Goal: Task Accomplishment & Management: Use online tool/utility

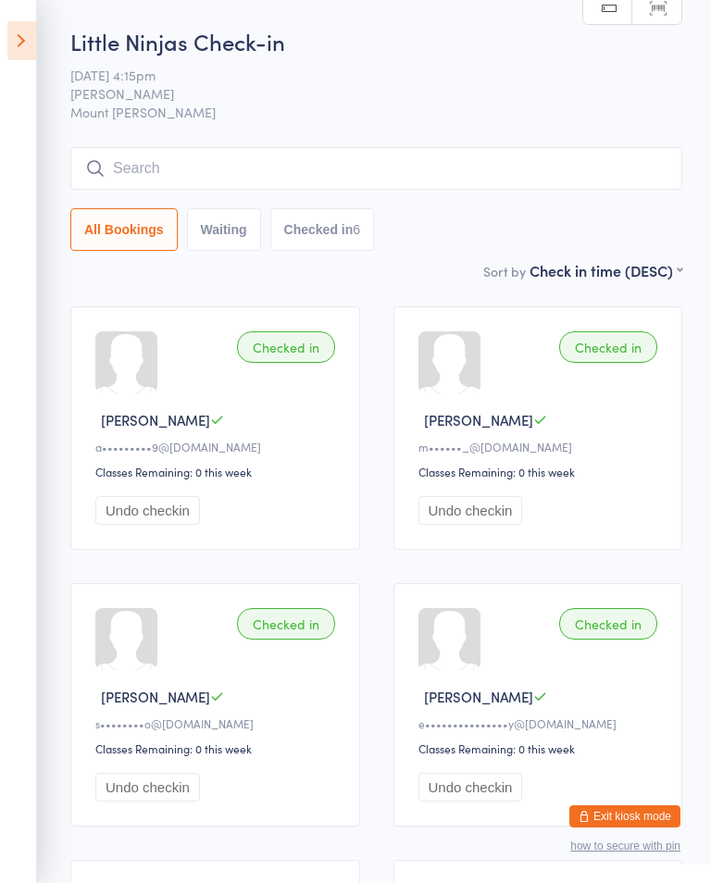
click at [28, 22] on icon at bounding box center [21, 40] width 29 height 39
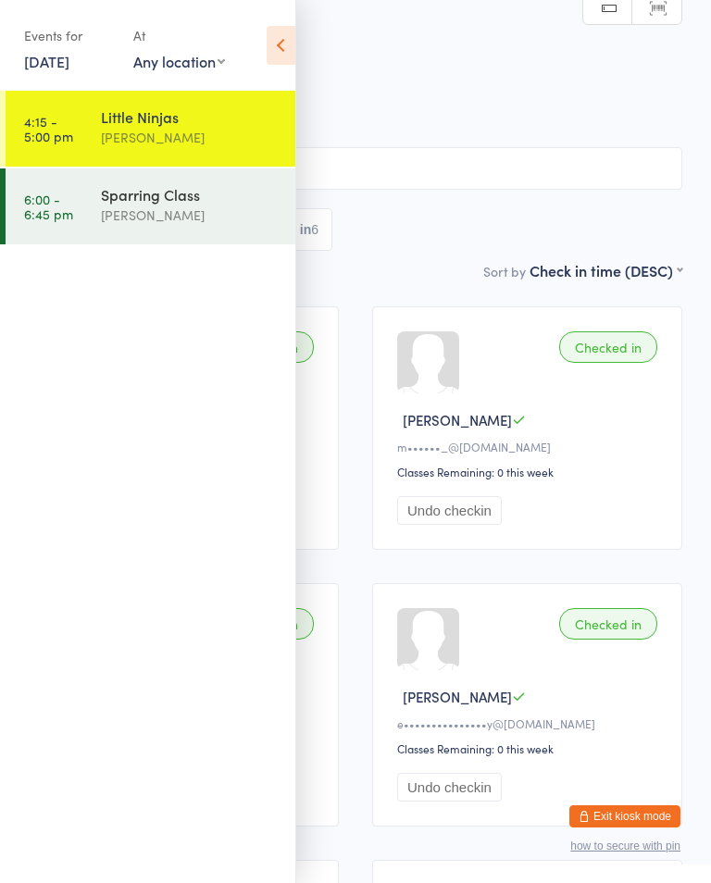
click at [208, 207] on div "[PERSON_NAME]" at bounding box center [190, 215] width 179 height 21
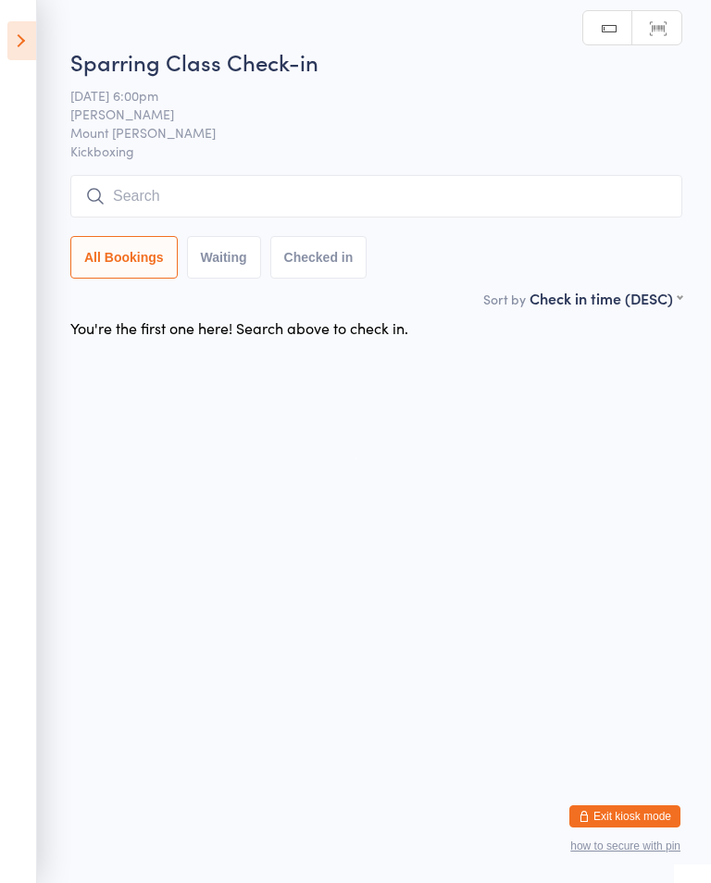
click at [338, 210] on input "search" at bounding box center [376, 196] width 612 height 43
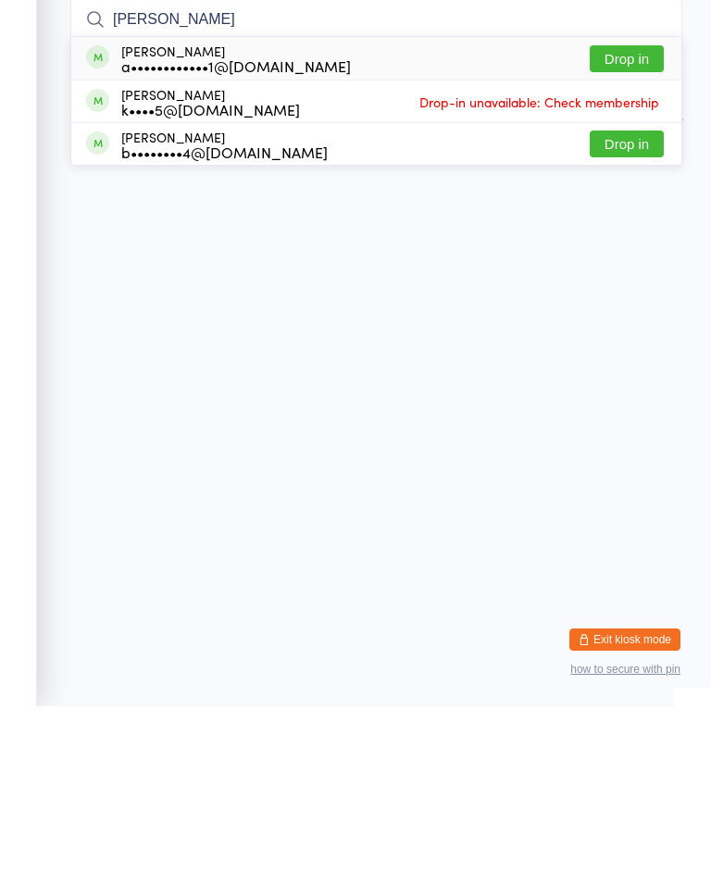
type input "[PERSON_NAME]"
click at [633, 222] on button "Drop in" at bounding box center [627, 235] width 74 height 27
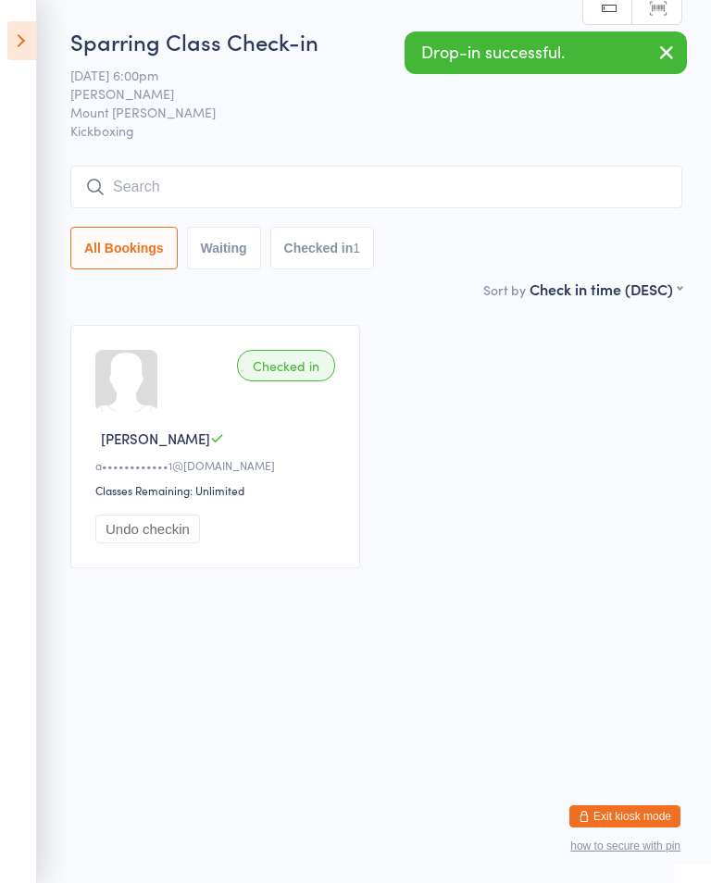
click at [335, 181] on input "search" at bounding box center [376, 187] width 612 height 43
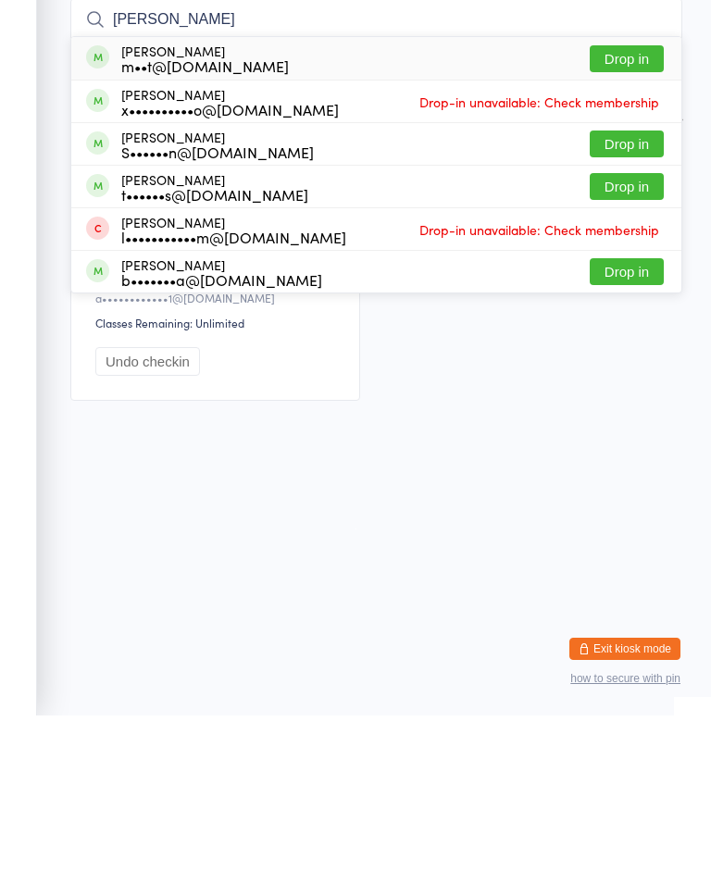
type input "[PERSON_NAME]"
click at [631, 213] on button "Drop in" at bounding box center [627, 226] width 74 height 27
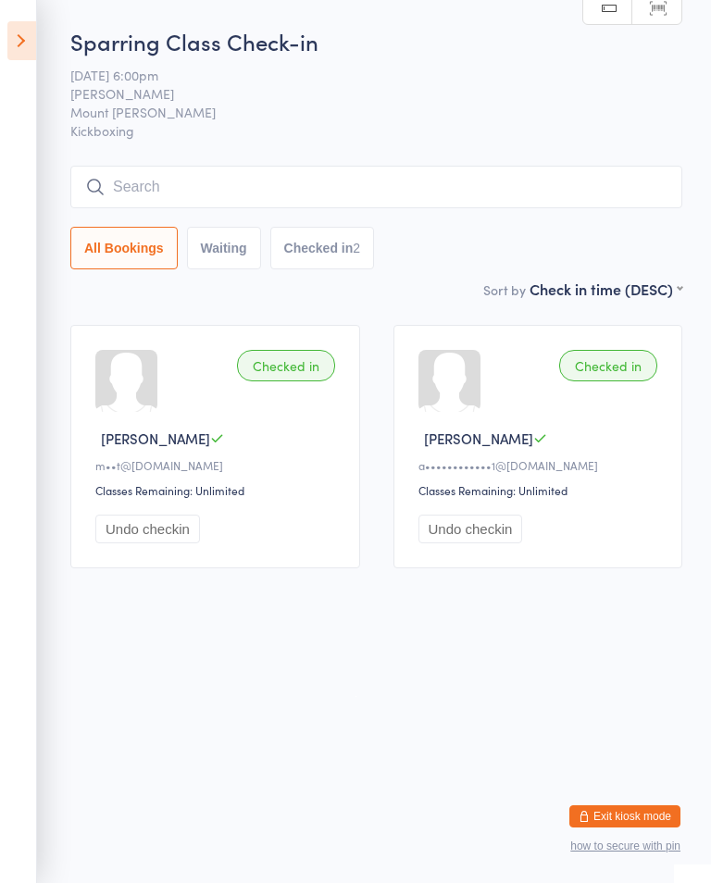
click at [517, 176] on input "search" at bounding box center [376, 187] width 612 height 43
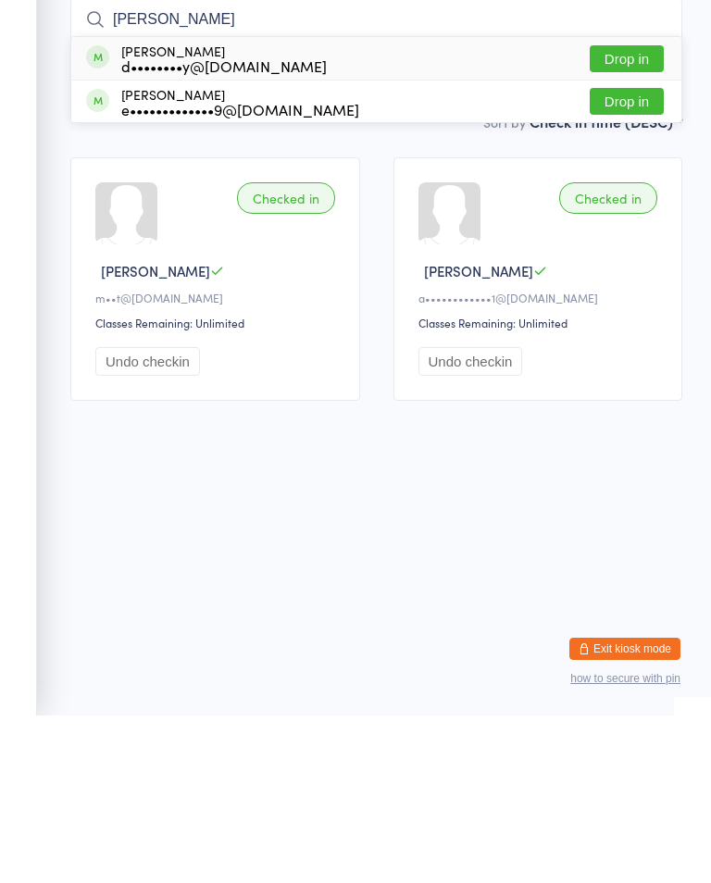
type input "[PERSON_NAME]"
click at [144, 211] on div "[PERSON_NAME] d••••••••y@[DOMAIN_NAME]" at bounding box center [224, 226] width 206 height 30
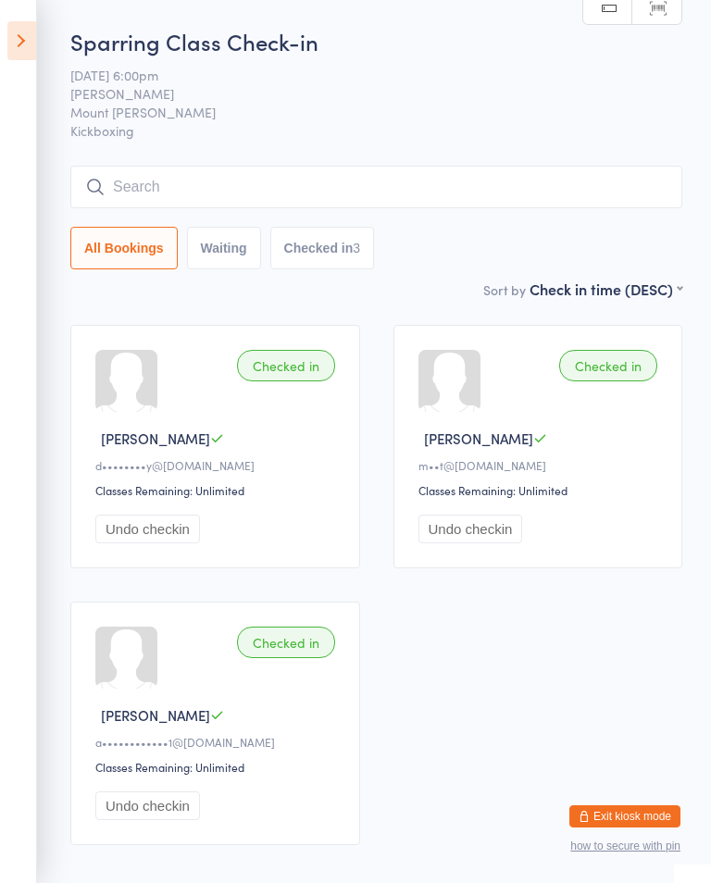
click at [438, 197] on input "search" at bounding box center [376, 187] width 612 height 43
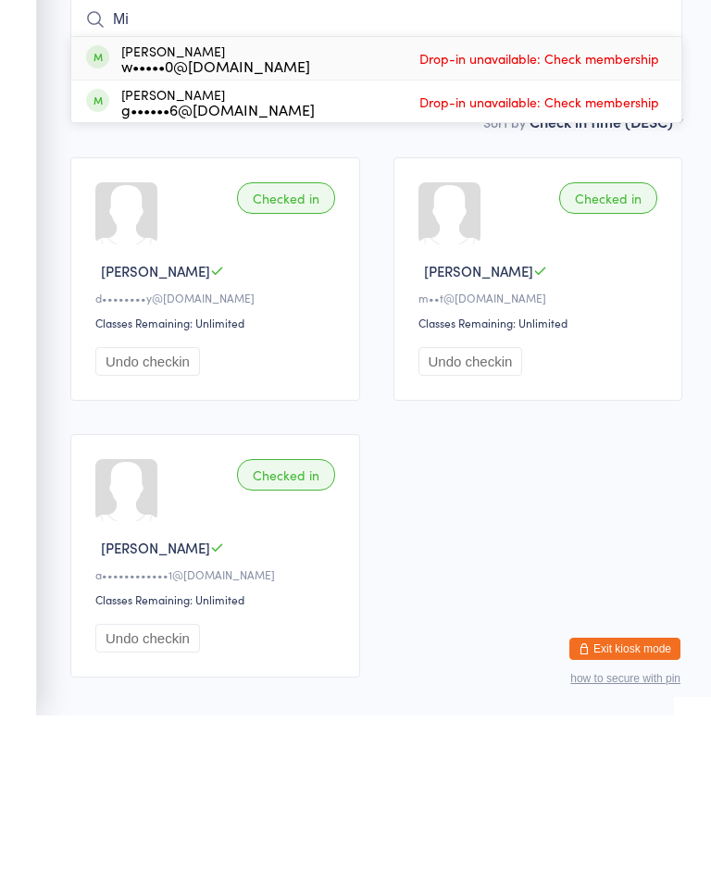
type input "M"
